Goal: Communication & Community: Answer question/provide support

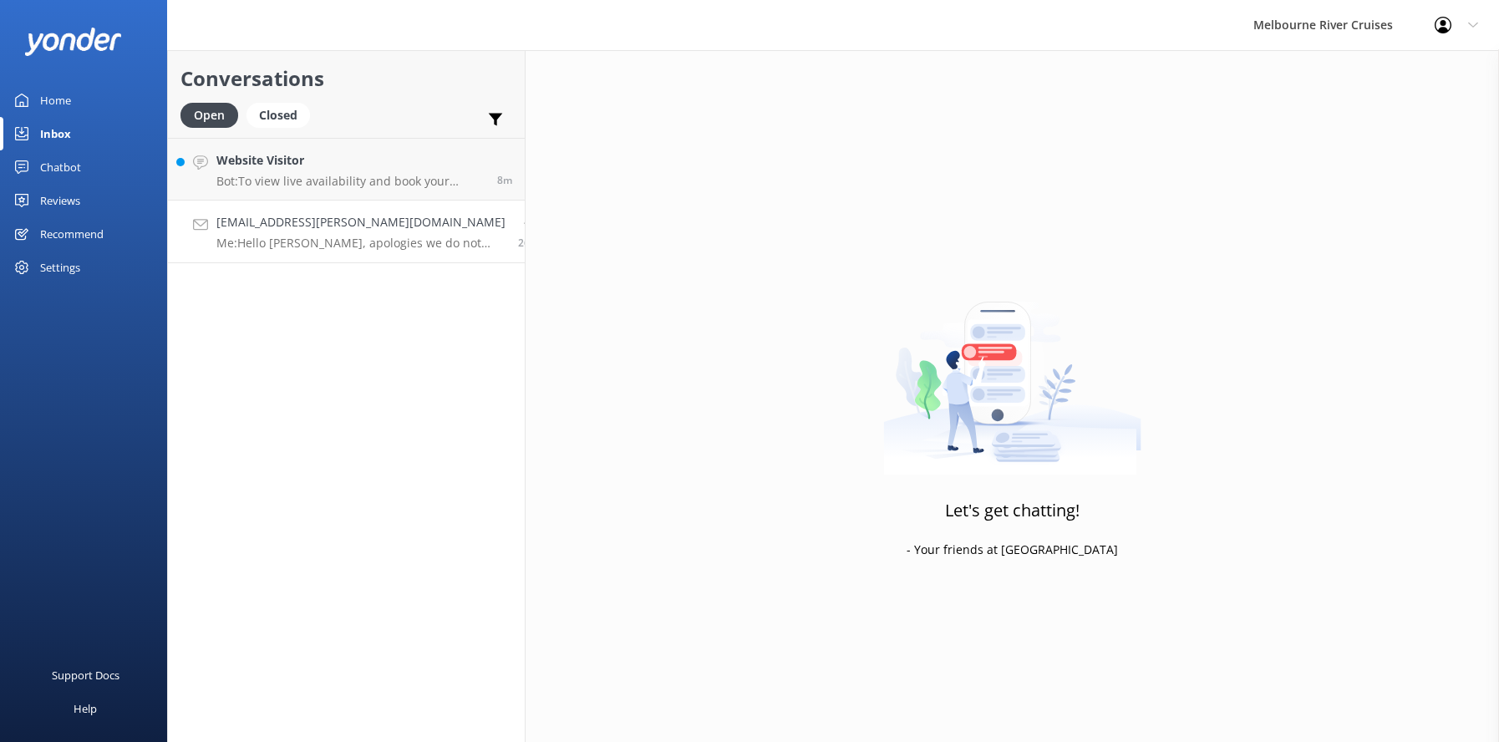
click at [285, 232] on div "[EMAIL_ADDRESS][PERSON_NAME][DOMAIN_NAME] Me: Hello [PERSON_NAME], apologies we…" at bounding box center [360, 231] width 289 height 37
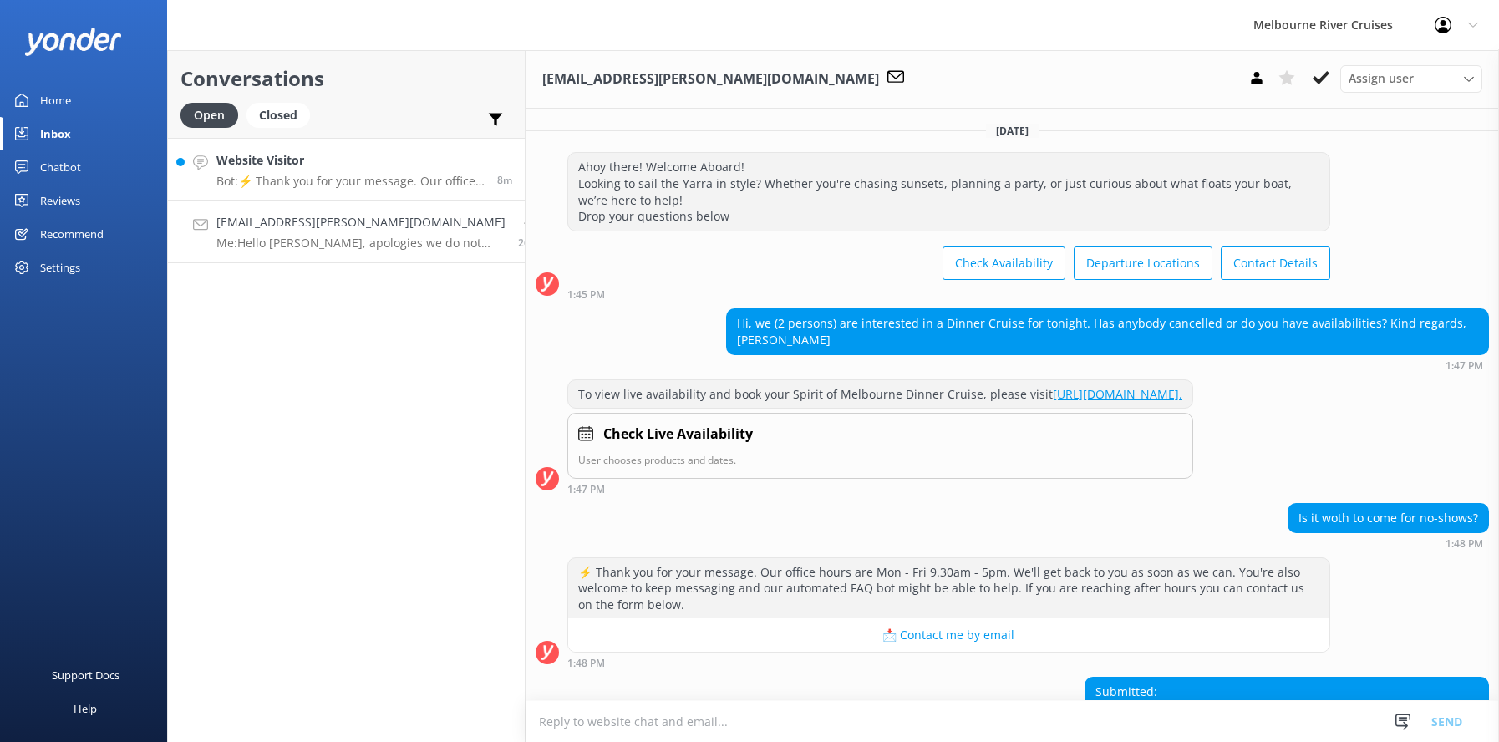
click at [284, 166] on h4 "Website Visitor" at bounding box center [350, 160] width 268 height 18
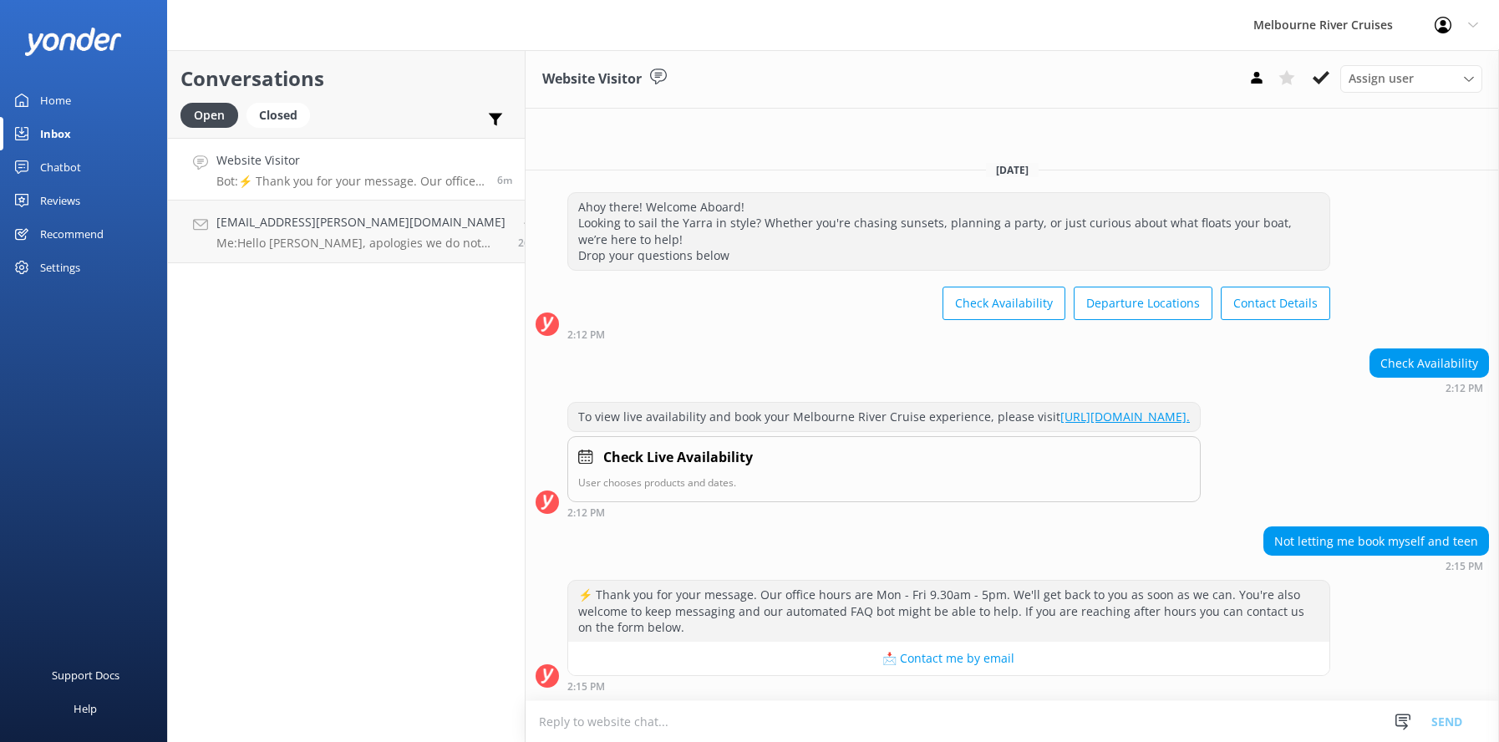
click at [274, 164] on h4 "Website Visitor" at bounding box center [350, 160] width 268 height 18
click at [275, 170] on h4 "Website Visitor" at bounding box center [350, 160] width 268 height 18
click at [272, 229] on h4 "[EMAIL_ADDRESS][PERSON_NAME][DOMAIN_NAME]" at bounding box center [360, 222] width 289 height 18
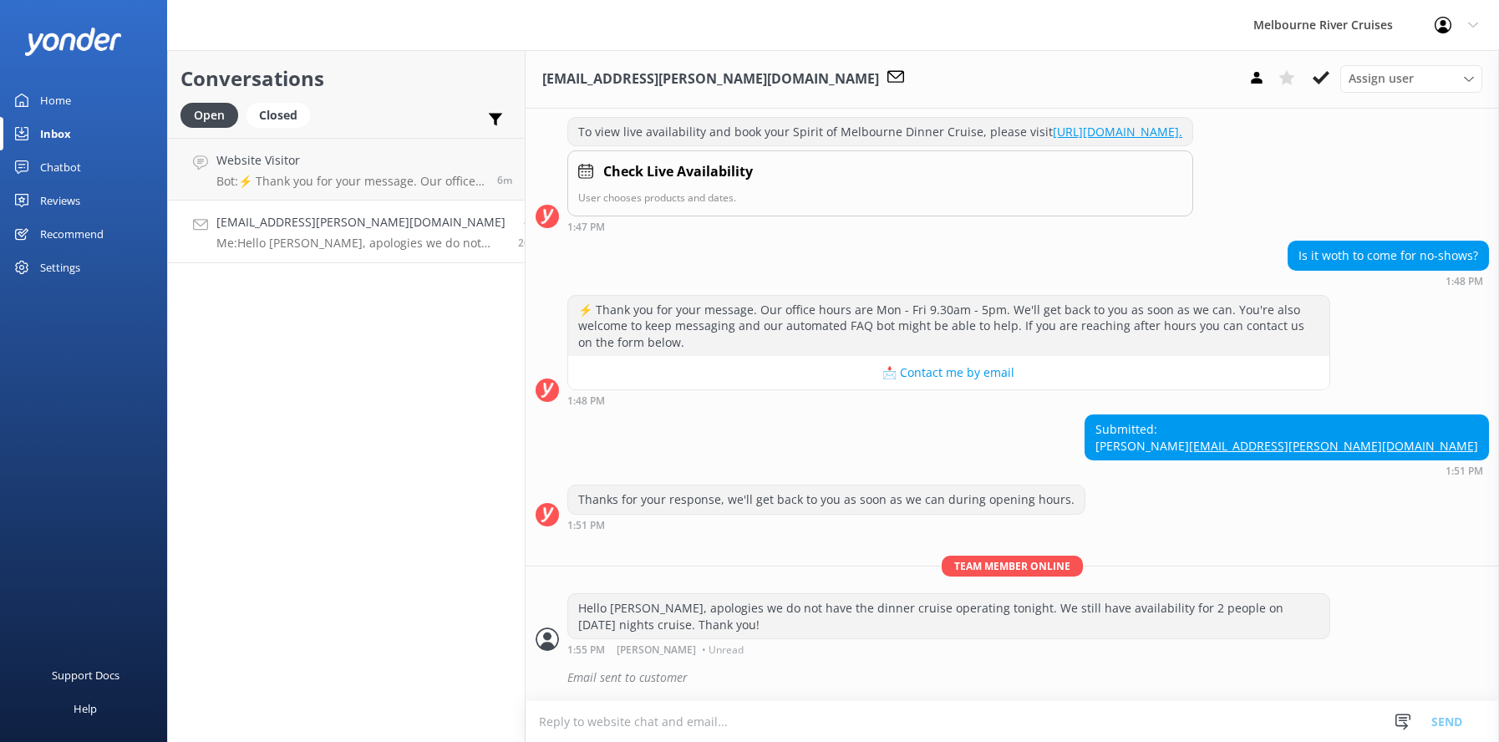
scroll to position [295, 0]
click at [286, 241] on p "Me: Hello [PERSON_NAME], apologies we do not have the dinner cruise operating t…" at bounding box center [360, 243] width 289 height 15
click at [276, 165] on h4 "Website Visitor" at bounding box center [347, 160] width 262 height 18
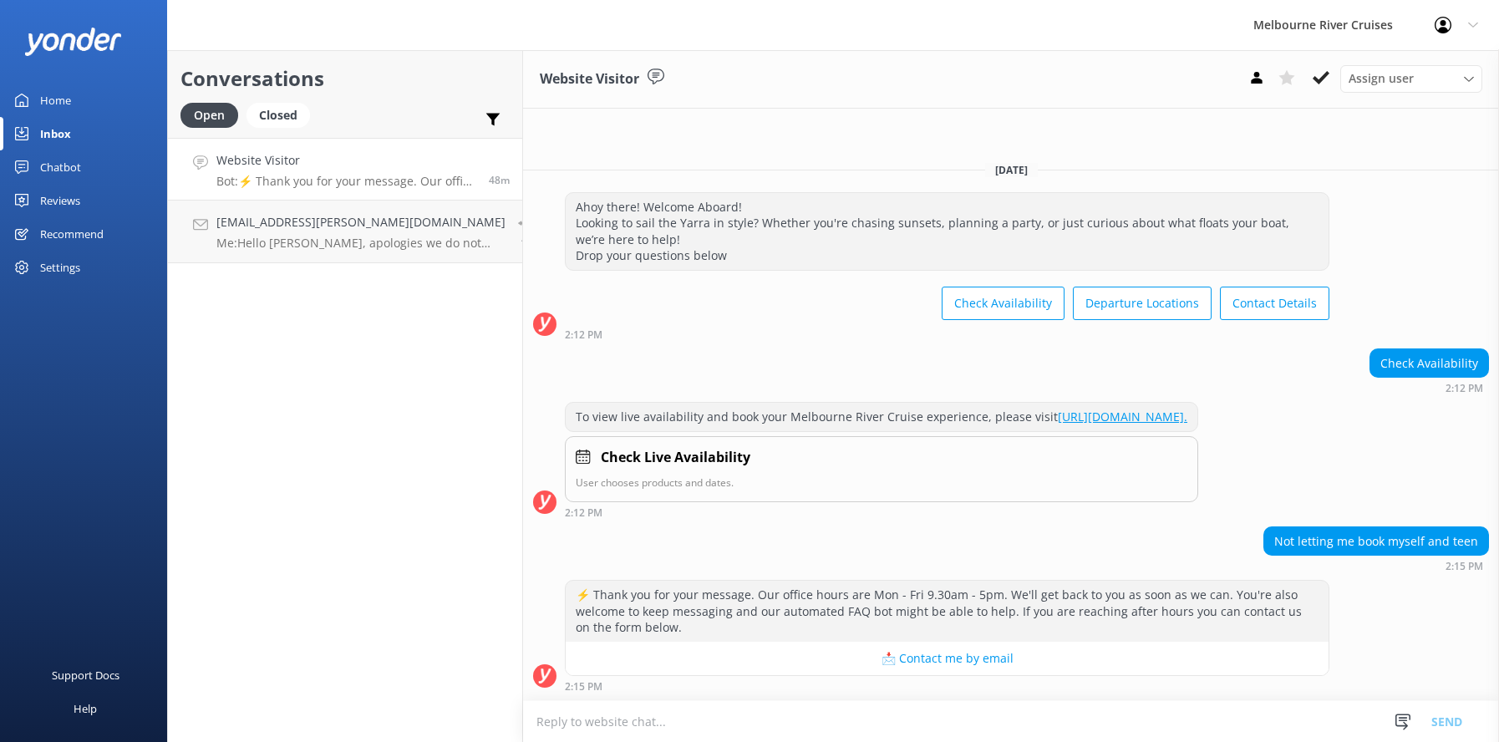
click at [270, 169] on h4 "Website Visitor" at bounding box center [346, 160] width 260 height 18
click at [301, 234] on div "[EMAIL_ADDRESS][PERSON_NAME][DOMAIN_NAME] Me: Hello [PERSON_NAME], apologies we…" at bounding box center [360, 231] width 289 height 37
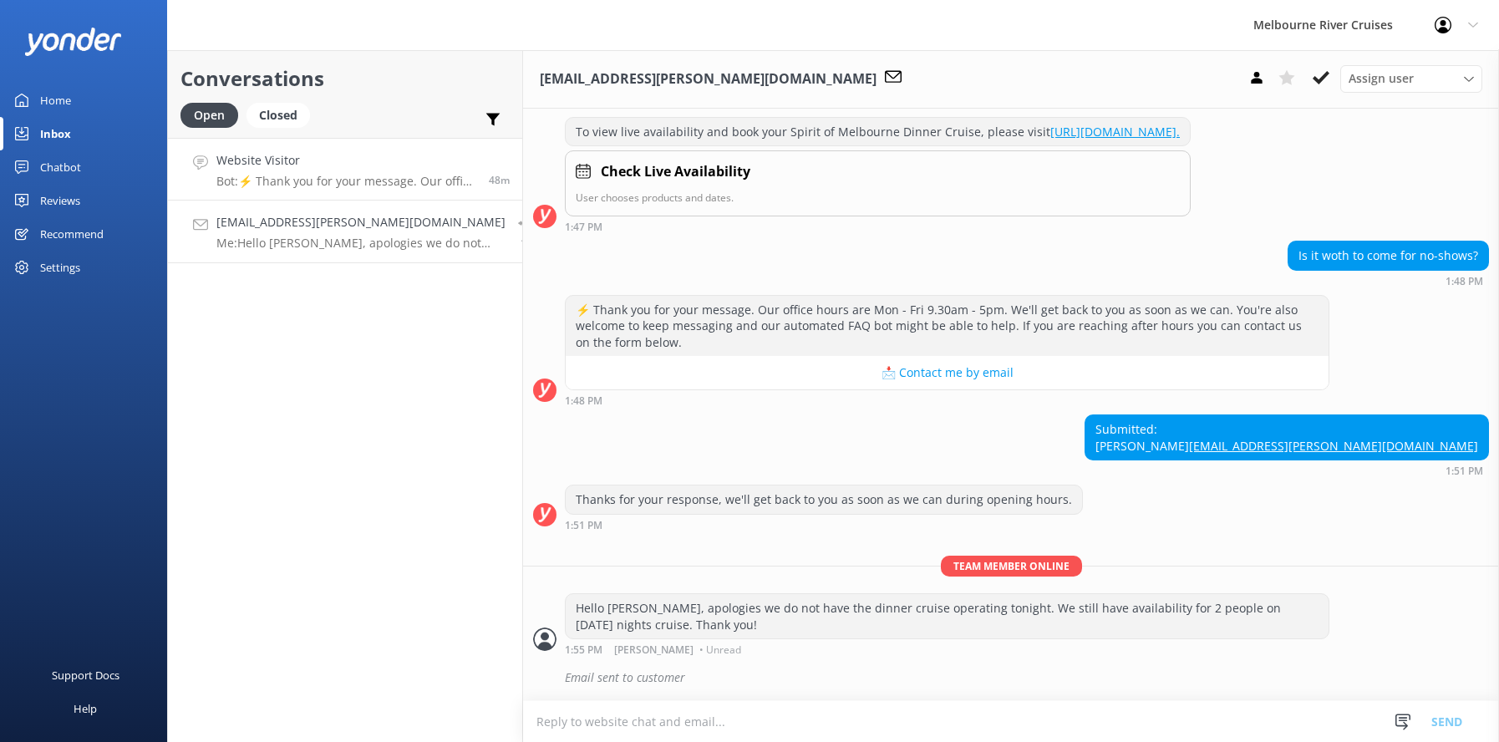
scroll to position [295, 0]
click at [288, 170] on div "Website Visitor Bot: ⚡ Thank you for your message. Our office hours are Mon - F…" at bounding box center [346, 169] width 260 height 36
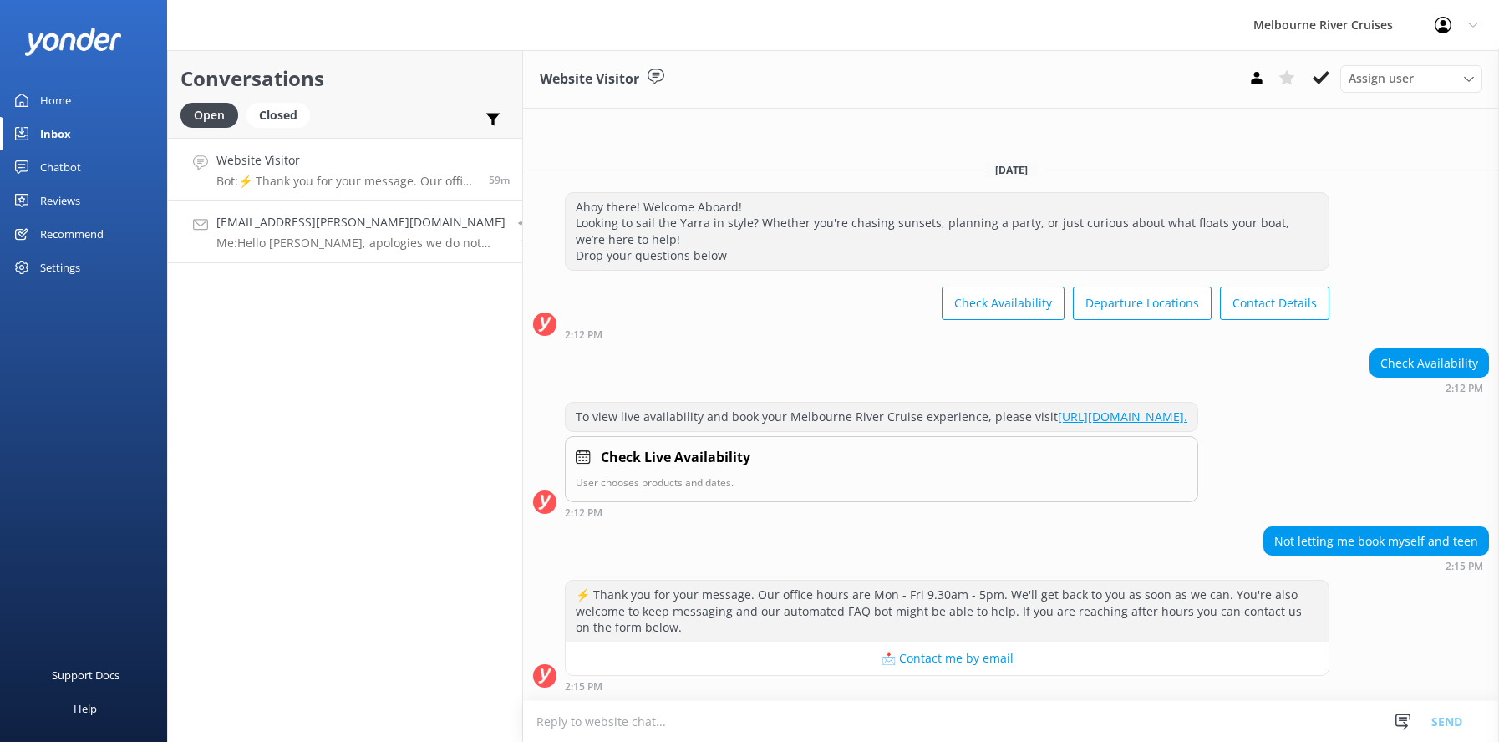
click at [316, 234] on div "[EMAIL_ADDRESS][PERSON_NAME][DOMAIN_NAME] Me: Hello [PERSON_NAME], apologies we…" at bounding box center [360, 231] width 289 height 37
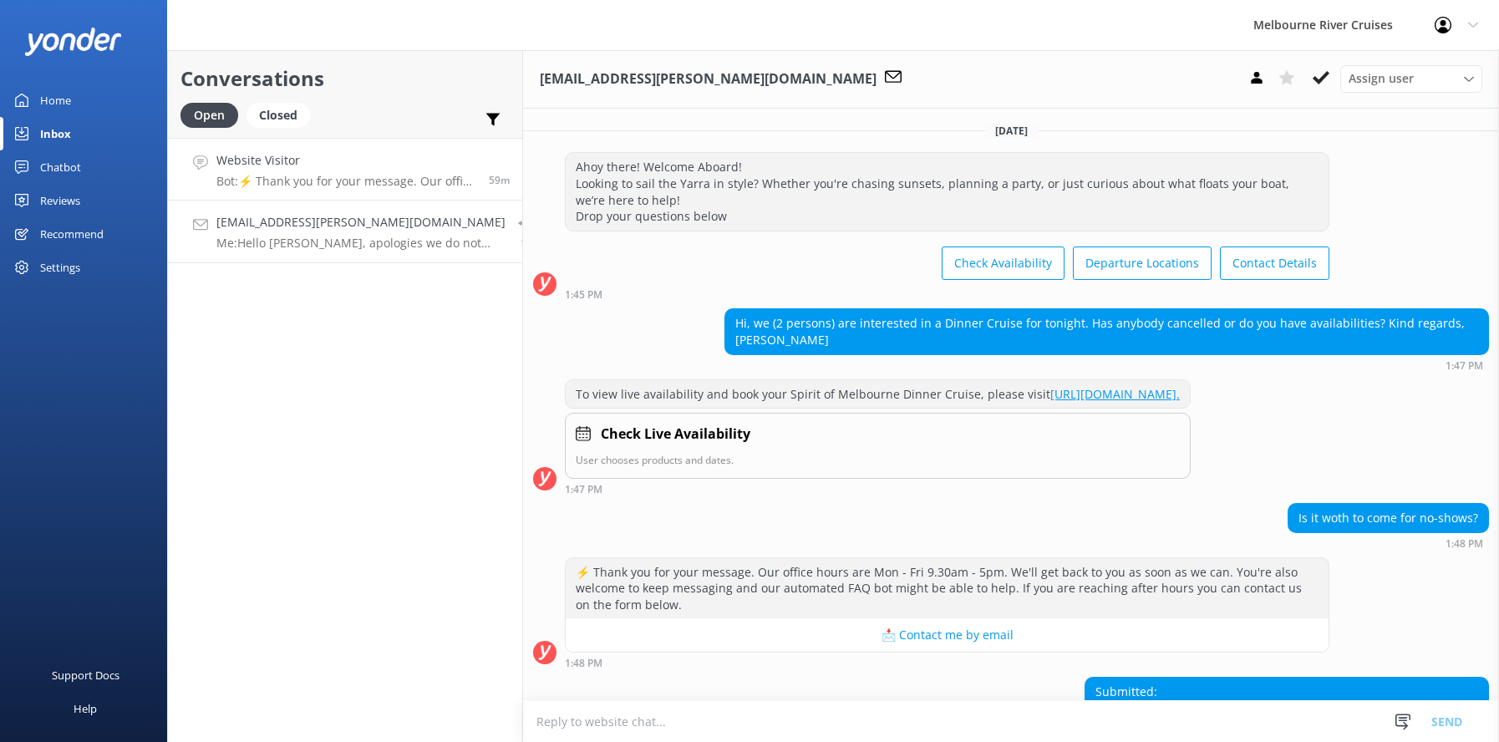
scroll to position [184, 0]
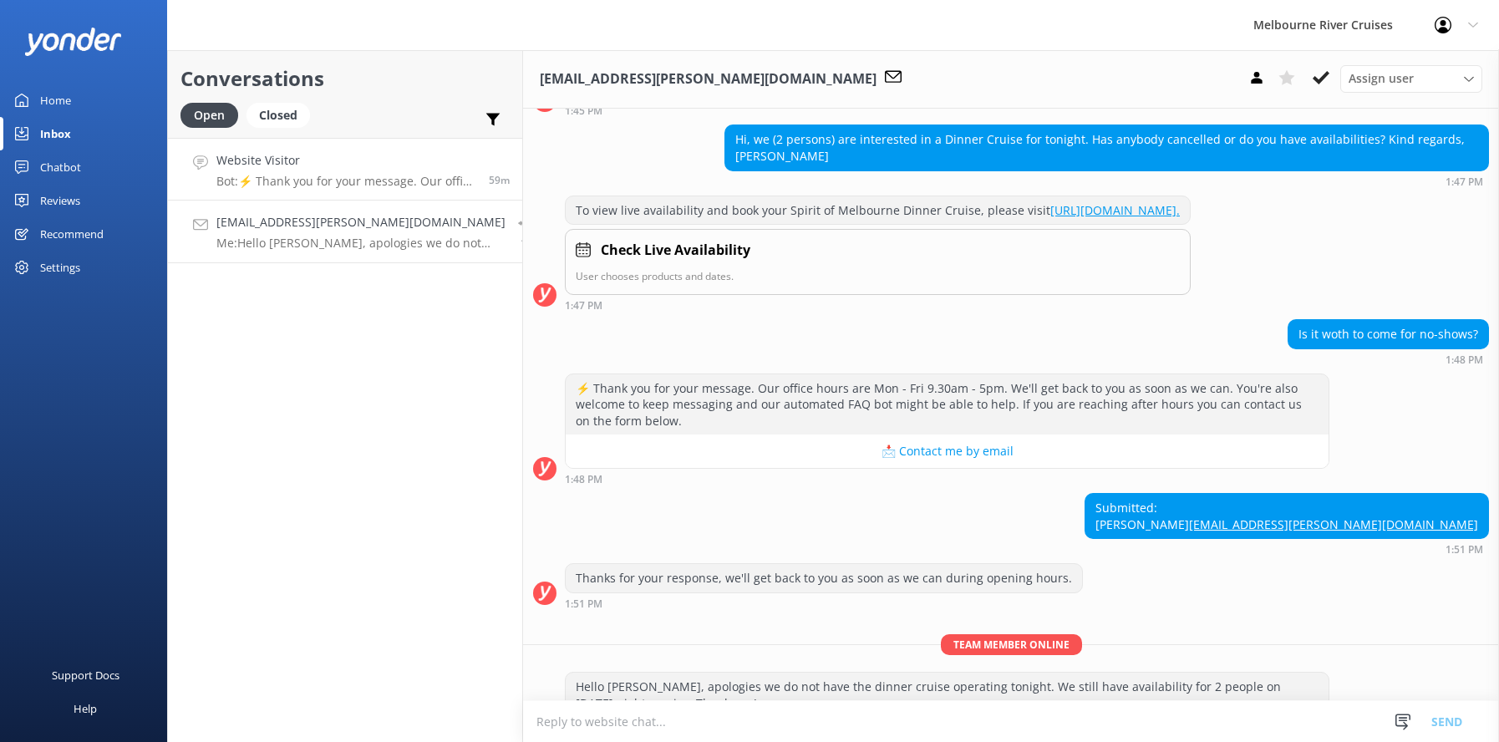
click at [296, 173] on div "Website Visitor Bot: ⚡ Thank you for your message. Our office hours are Mon - F…" at bounding box center [346, 169] width 260 height 36
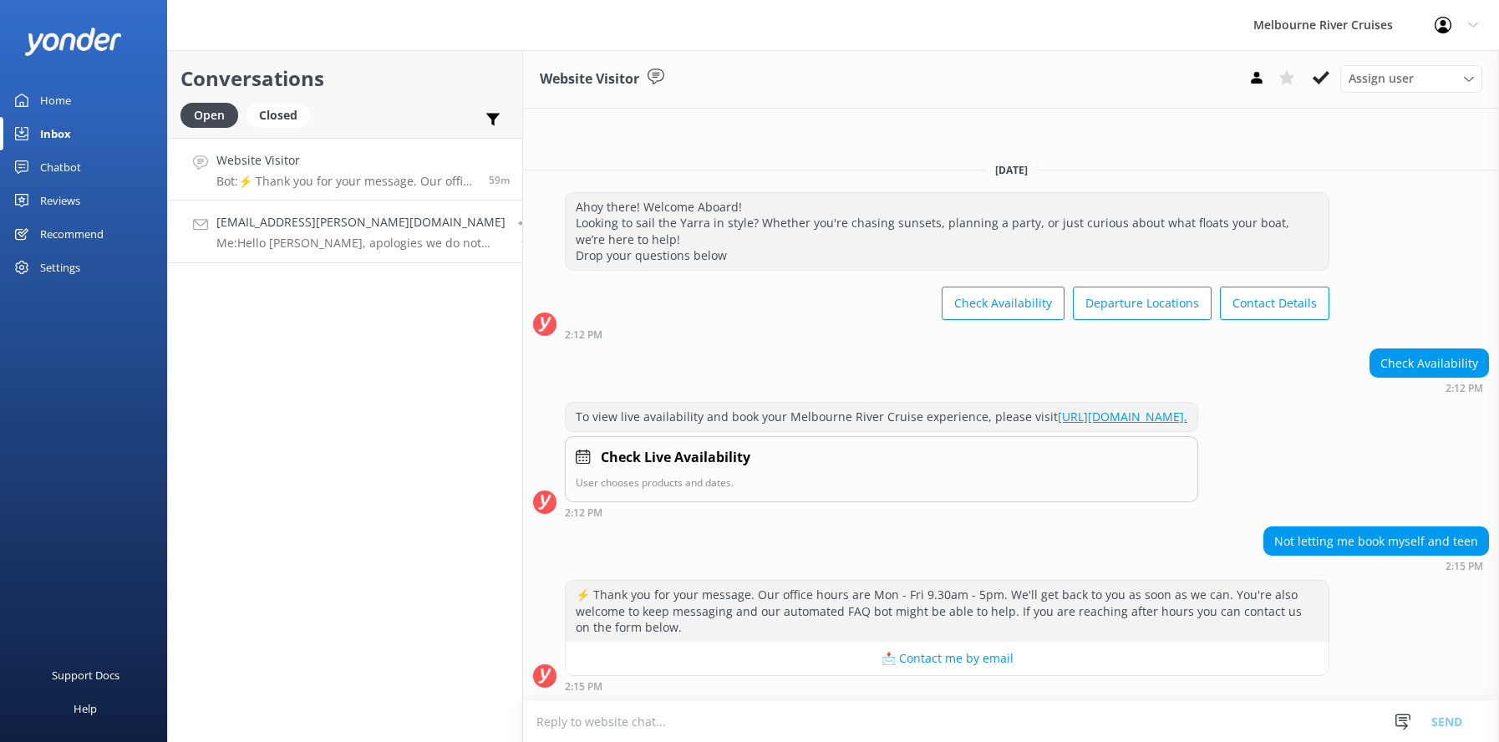
click at [302, 227] on h4 "[EMAIL_ADDRESS][PERSON_NAME][DOMAIN_NAME]" at bounding box center [360, 222] width 289 height 18
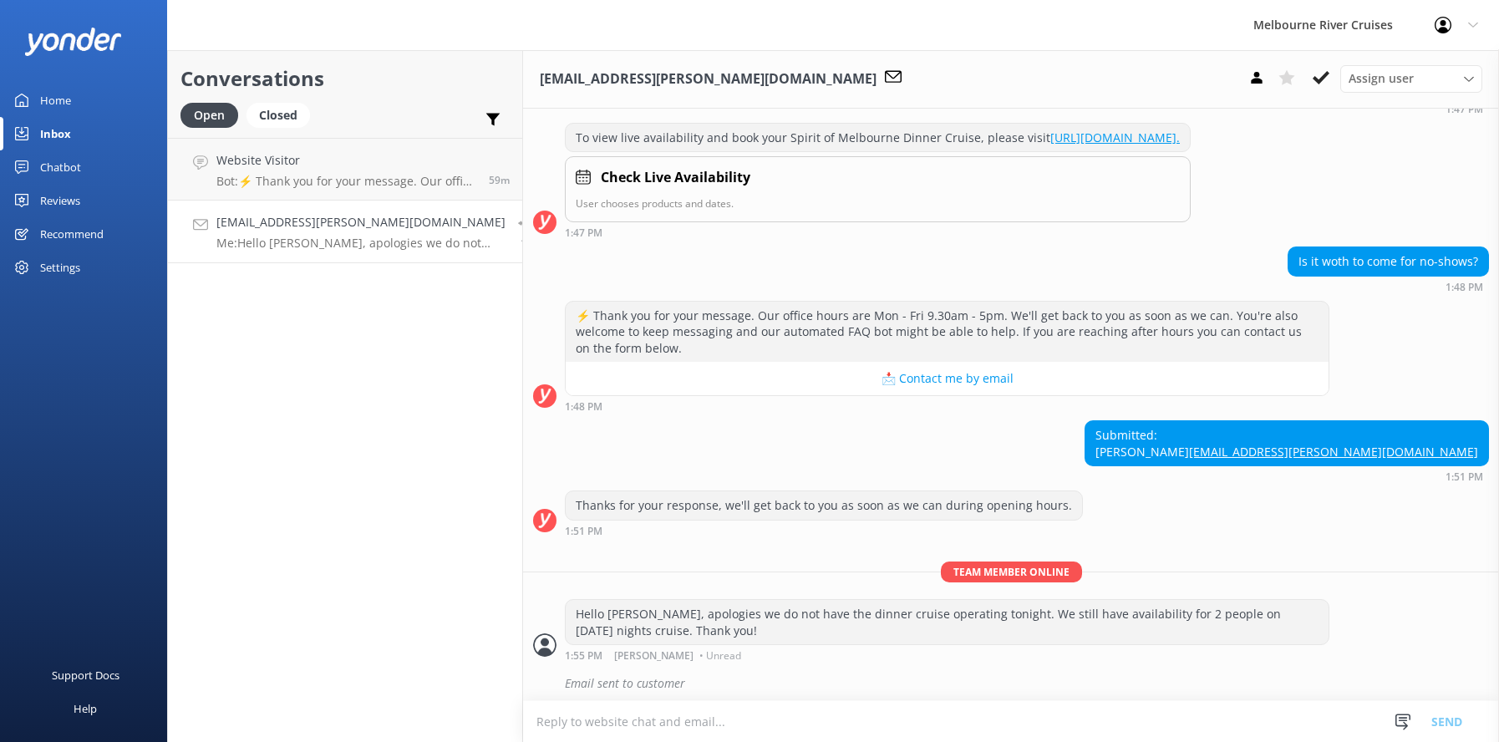
scroll to position [295, 0]
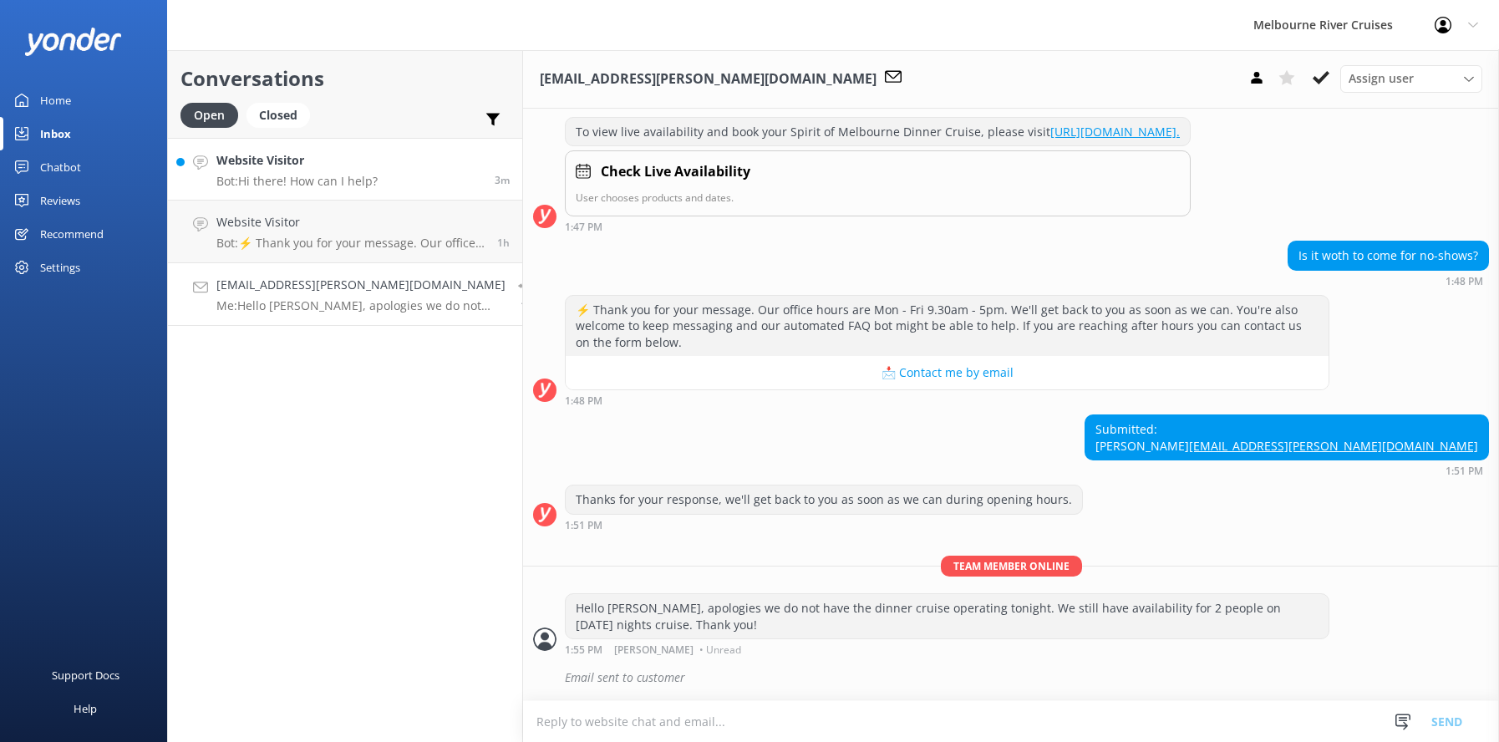
click at [312, 168] on h4 "Website Visitor" at bounding box center [296, 160] width 161 height 18
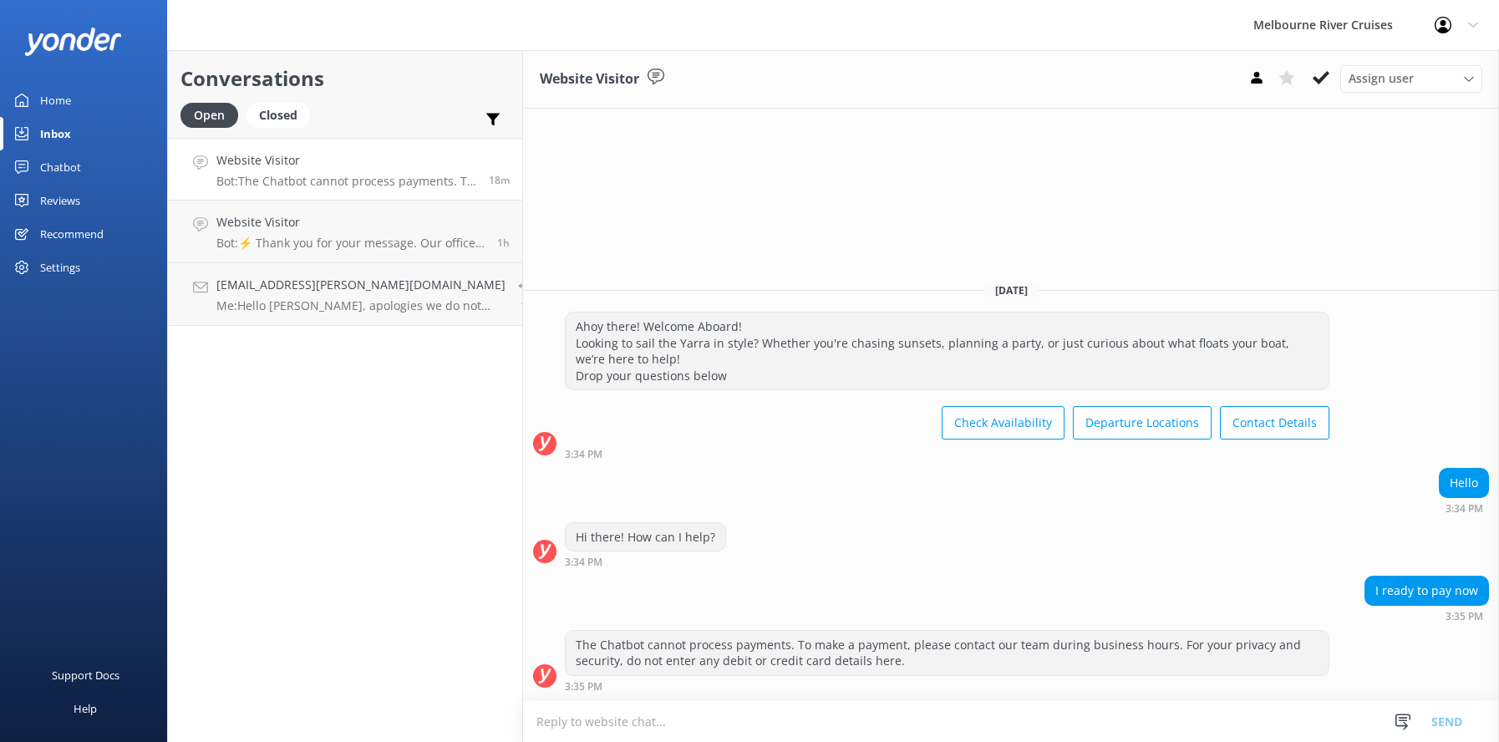
click at [305, 163] on h4 "Website Visitor" at bounding box center [346, 160] width 260 height 18
click at [1326, 73] on use at bounding box center [1321, 77] width 17 height 13
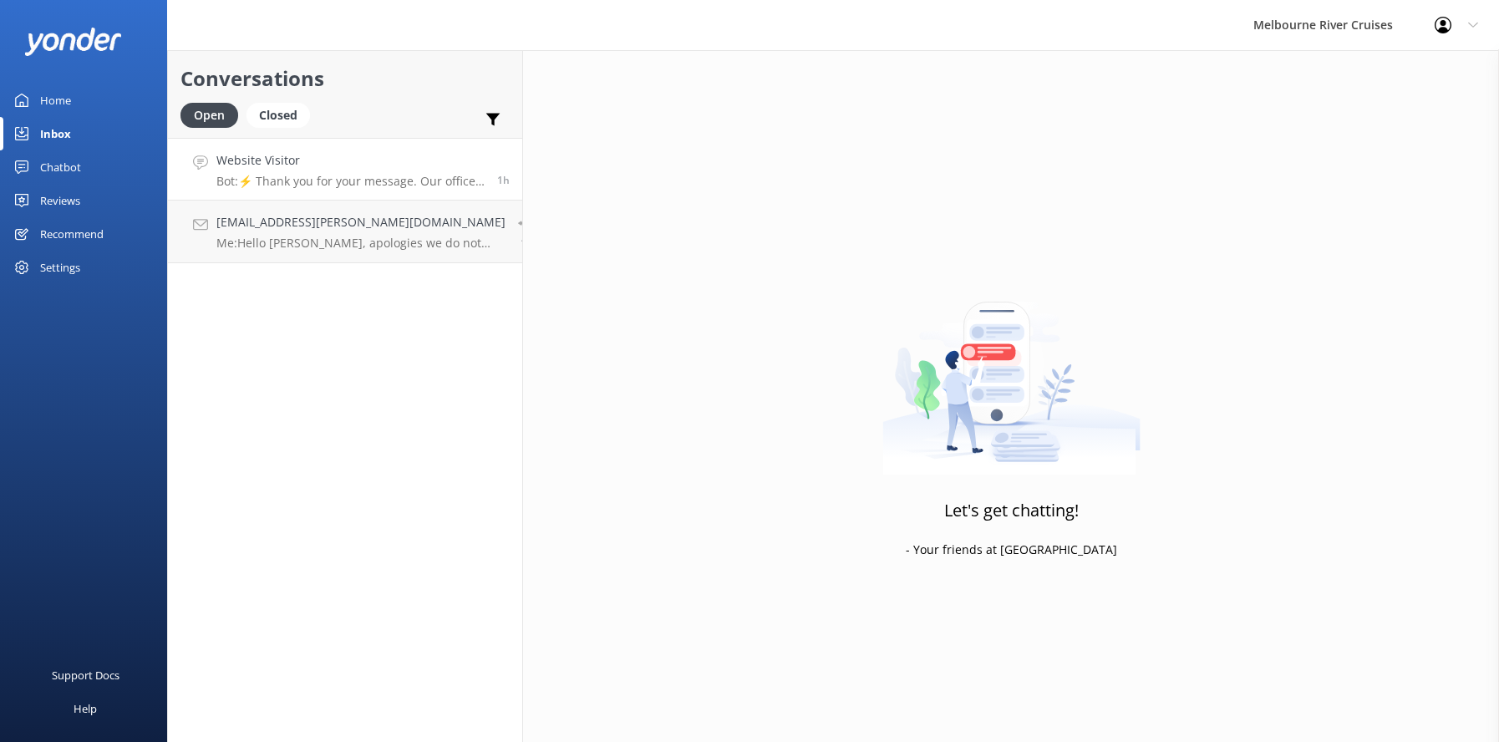
click at [263, 163] on h4 "Website Visitor" at bounding box center [350, 160] width 268 height 18
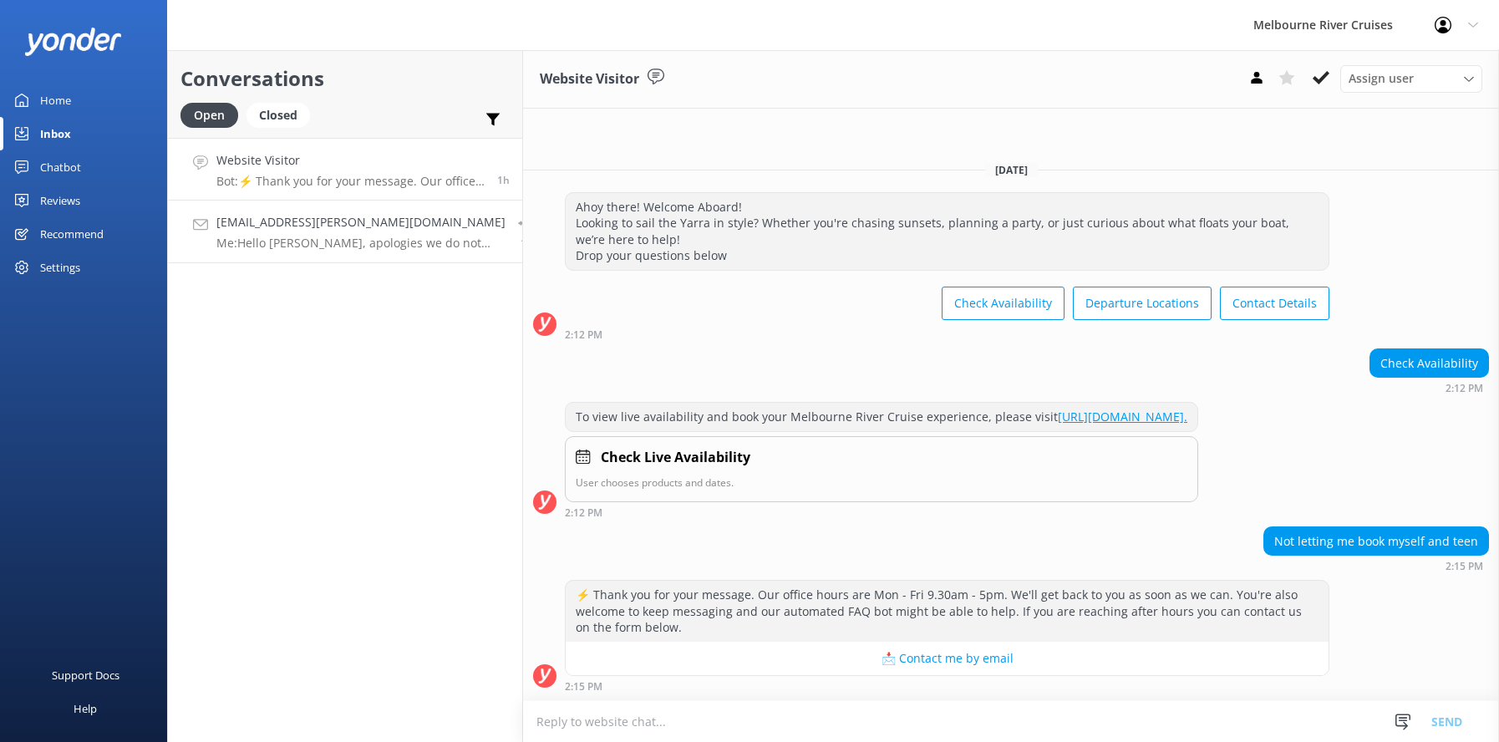
click at [298, 226] on h4 "[EMAIL_ADDRESS][PERSON_NAME][DOMAIN_NAME]" at bounding box center [360, 222] width 289 height 18
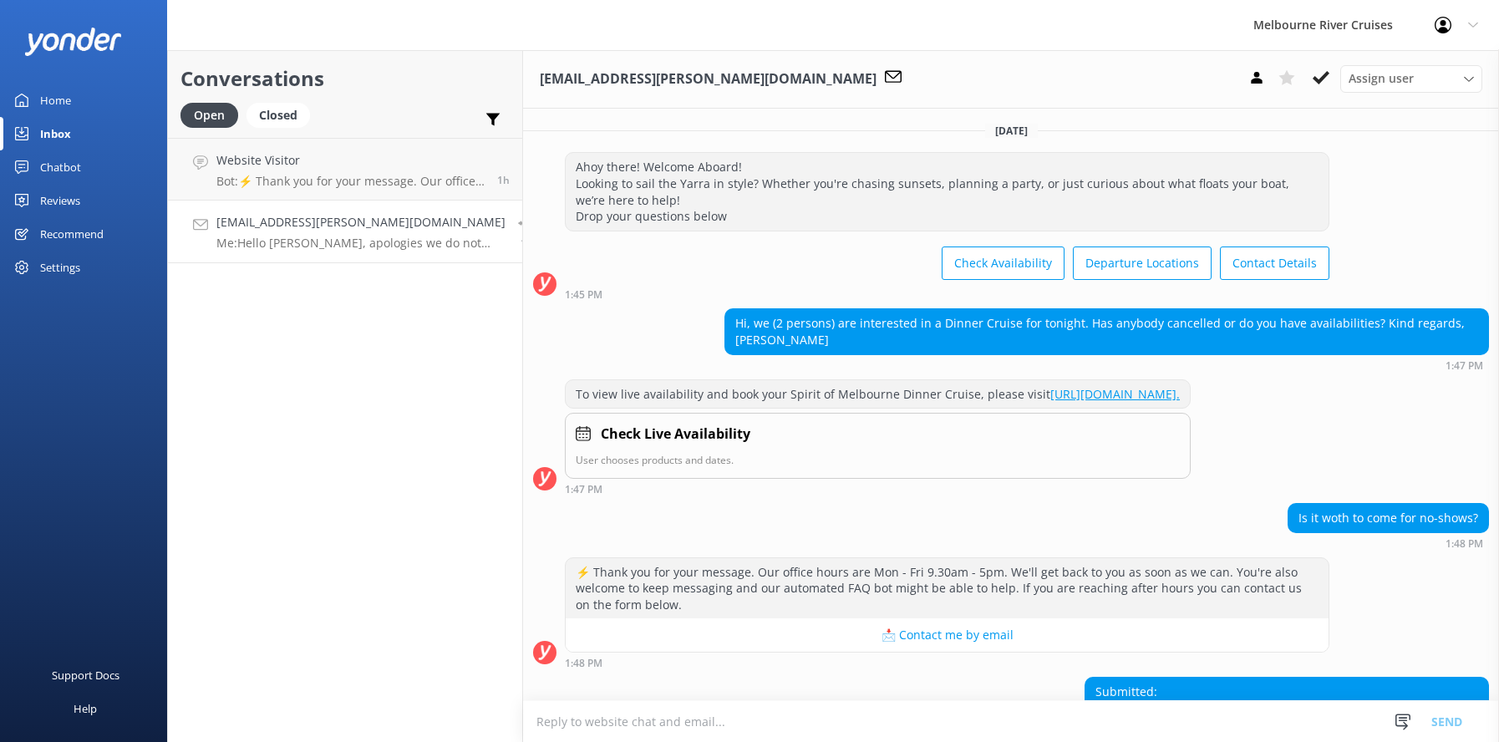
scroll to position [295, 0]
